Goal: Book appointment/travel/reservation

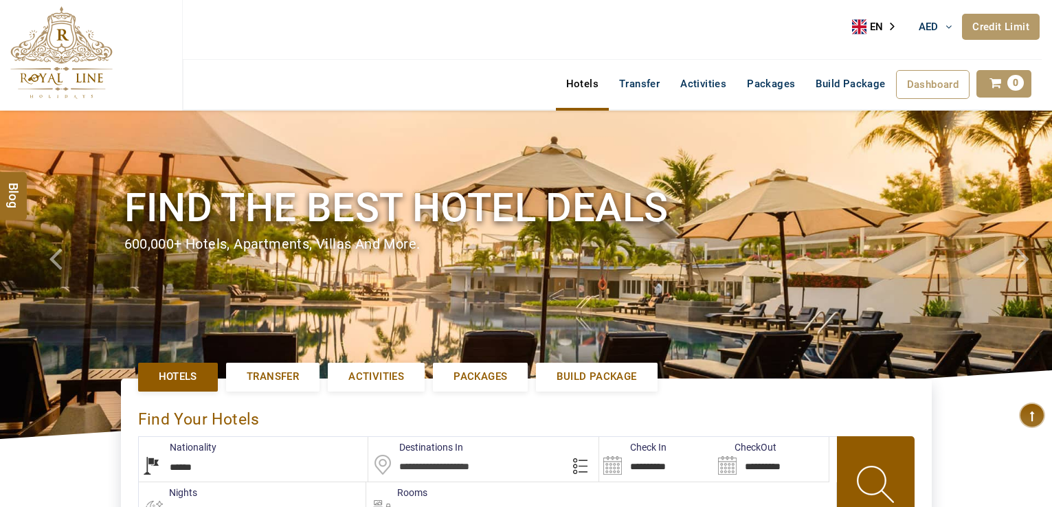
select select "******"
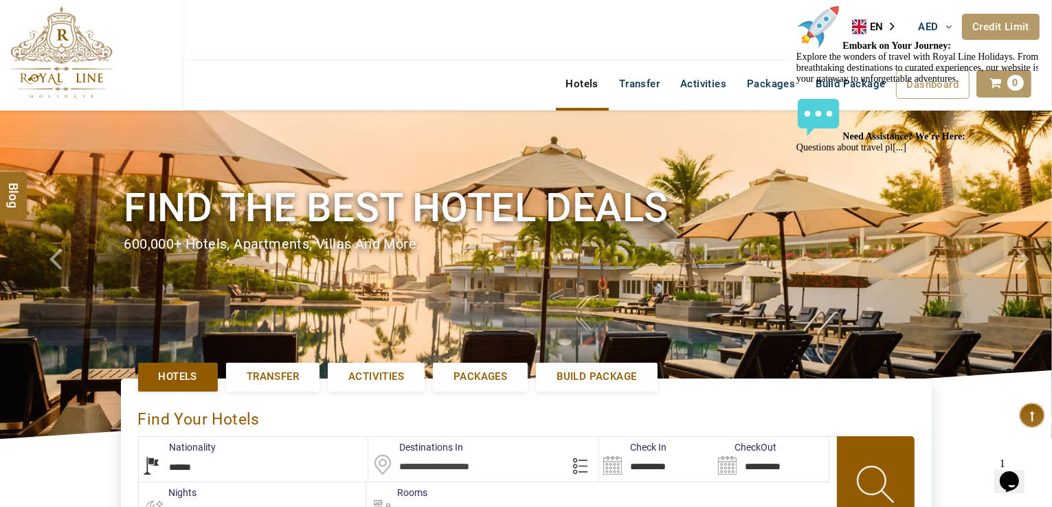
click at [426, 62] on div "Hotels Transfer Activities Packages Build Package Dashboard My Profile My Booki…" at bounding box center [612, 85] width 859 height 50
click at [458, 473] on input "text" at bounding box center [483, 459] width 230 height 45
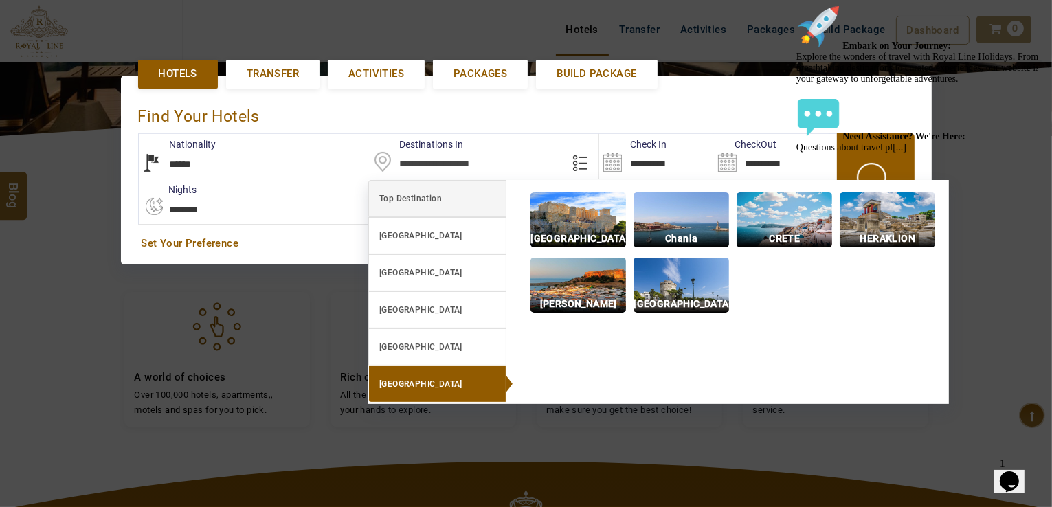
scroll to position [316, 0]
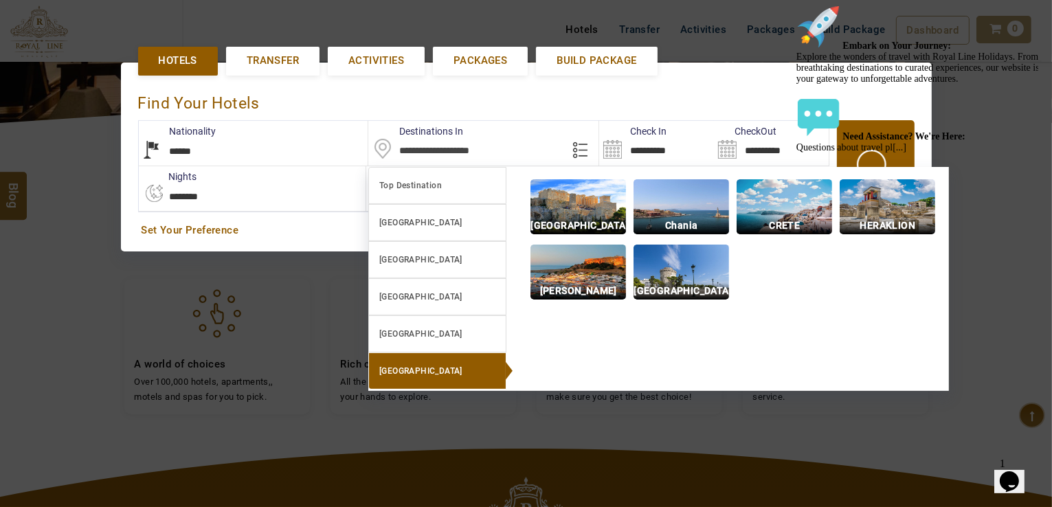
click at [438, 142] on input "text" at bounding box center [483, 143] width 230 height 45
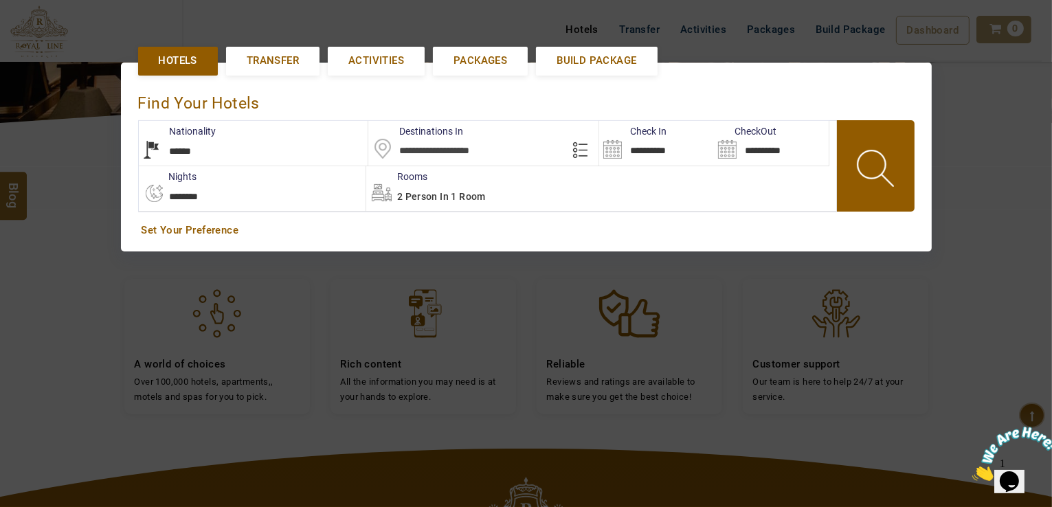
click at [1022, 201] on div at bounding box center [526, 253] width 1052 height 507
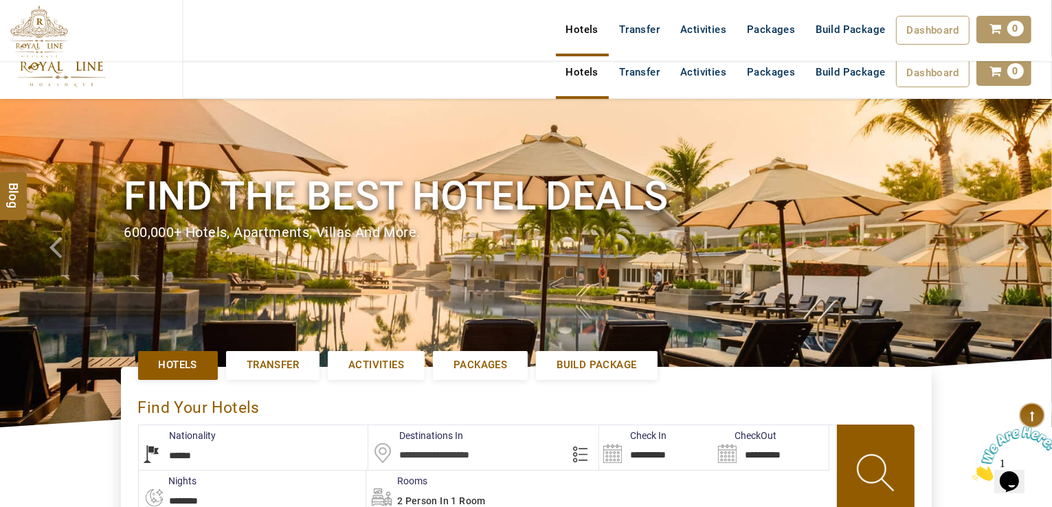
scroll to position [0, 0]
